Goal: Information Seeking & Learning: Learn about a topic

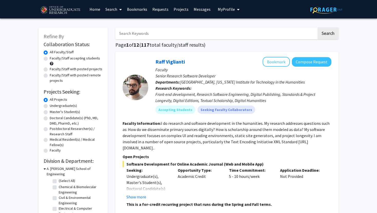
click at [198, 33] on input "Search Keywords" at bounding box center [215, 33] width 201 height 12
type input "Nuero"
click at [66, 106] on label "Undergraduate(s)" at bounding box center [63, 105] width 27 height 5
click at [53, 106] on input "Undergraduate(s)" at bounding box center [51, 104] width 3 height 3
radio input "true"
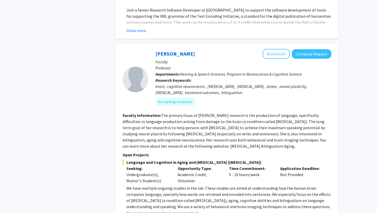
scroll to position [292, 0]
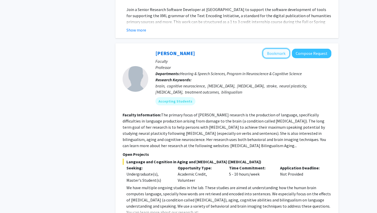
click at [275, 49] on button "Bookmark" at bounding box center [276, 54] width 27 height 10
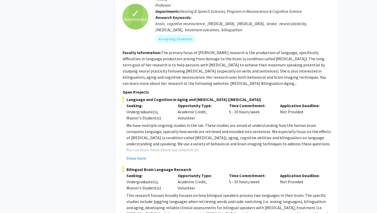
scroll to position [357, 0]
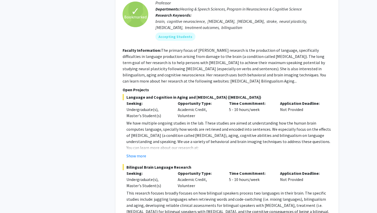
click at [197, 18] on div "brain, cognitive neuroscience, [MEDICAL_DATA], [MEDICAL_DATA], stroke, neural p…" at bounding box center [244, 24] width 176 height 12
copy div "neuroscience"
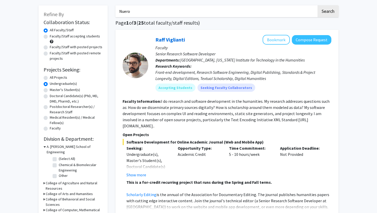
scroll to position [0, 0]
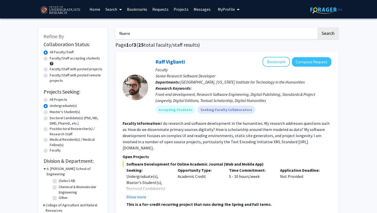
click at [164, 36] on input "Nuero" at bounding box center [215, 33] width 201 height 12
paste input "neuroscience"
type input "neuroscience"
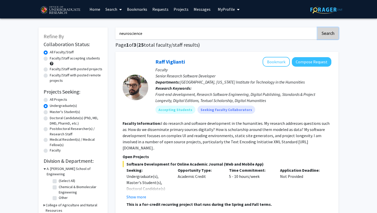
click at [324, 28] on button "Search" at bounding box center [328, 33] width 21 height 12
radio input "true"
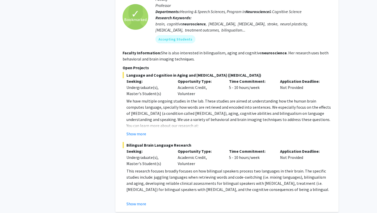
scroll to position [391, 0]
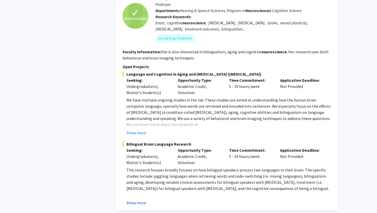
click at [138, 203] on button "Show more" at bounding box center [137, 203] width 20 height 6
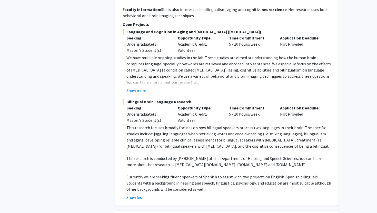
scroll to position [432, 0]
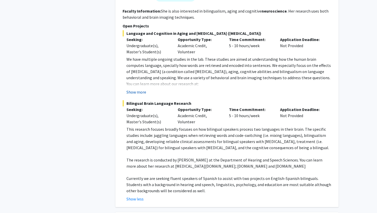
click at [133, 93] on button "Show more" at bounding box center [137, 92] width 20 height 6
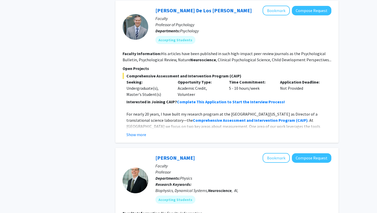
scroll to position [759, 0]
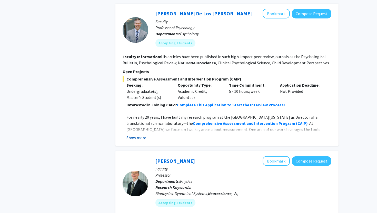
click at [138, 136] on button "Show more" at bounding box center [137, 138] width 20 height 6
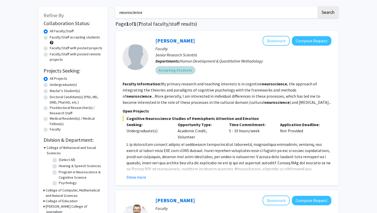
scroll to position [22, 0]
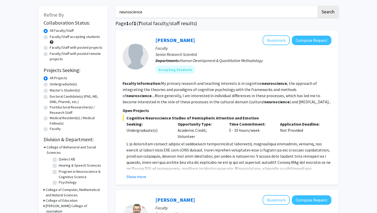
click at [140, 170] on p at bounding box center [229, 172] width 205 height 62
click at [136, 171] on p at bounding box center [229, 172] width 205 height 62
click at [137, 171] on p at bounding box center [229, 172] width 205 height 62
click at [138, 175] on button "Show more" at bounding box center [137, 177] width 20 height 6
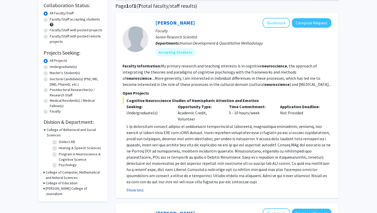
scroll to position [41, 0]
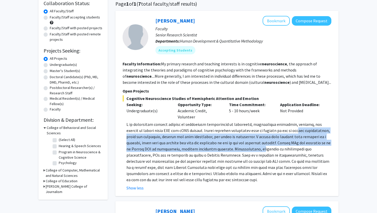
drag, startPoint x: 284, startPoint y: 129, endPoint x: 244, endPoint y: 148, distance: 45.1
click at [244, 148] on p at bounding box center [229, 152] width 205 height 62
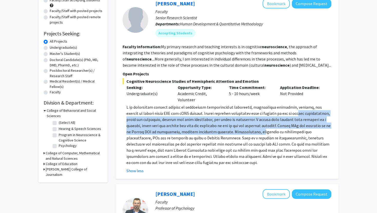
scroll to position [57, 0]
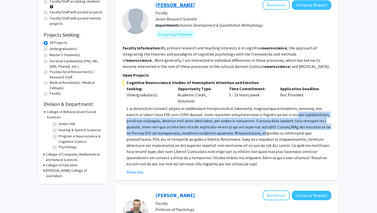
click at [158, 4] on link "[PERSON_NAME]" at bounding box center [176, 5] width 40 height 6
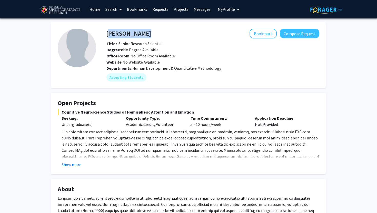
copy h4 "[PERSON_NAME]"
drag, startPoint x: 106, startPoint y: 33, endPoint x: 108, endPoint y: 31, distance: 2.9
click at [108, 31] on div "[PERSON_NAME] Bookmark Compose Request" at bounding box center [213, 34] width 221 height 10
